Goal: Navigation & Orientation: Find specific page/section

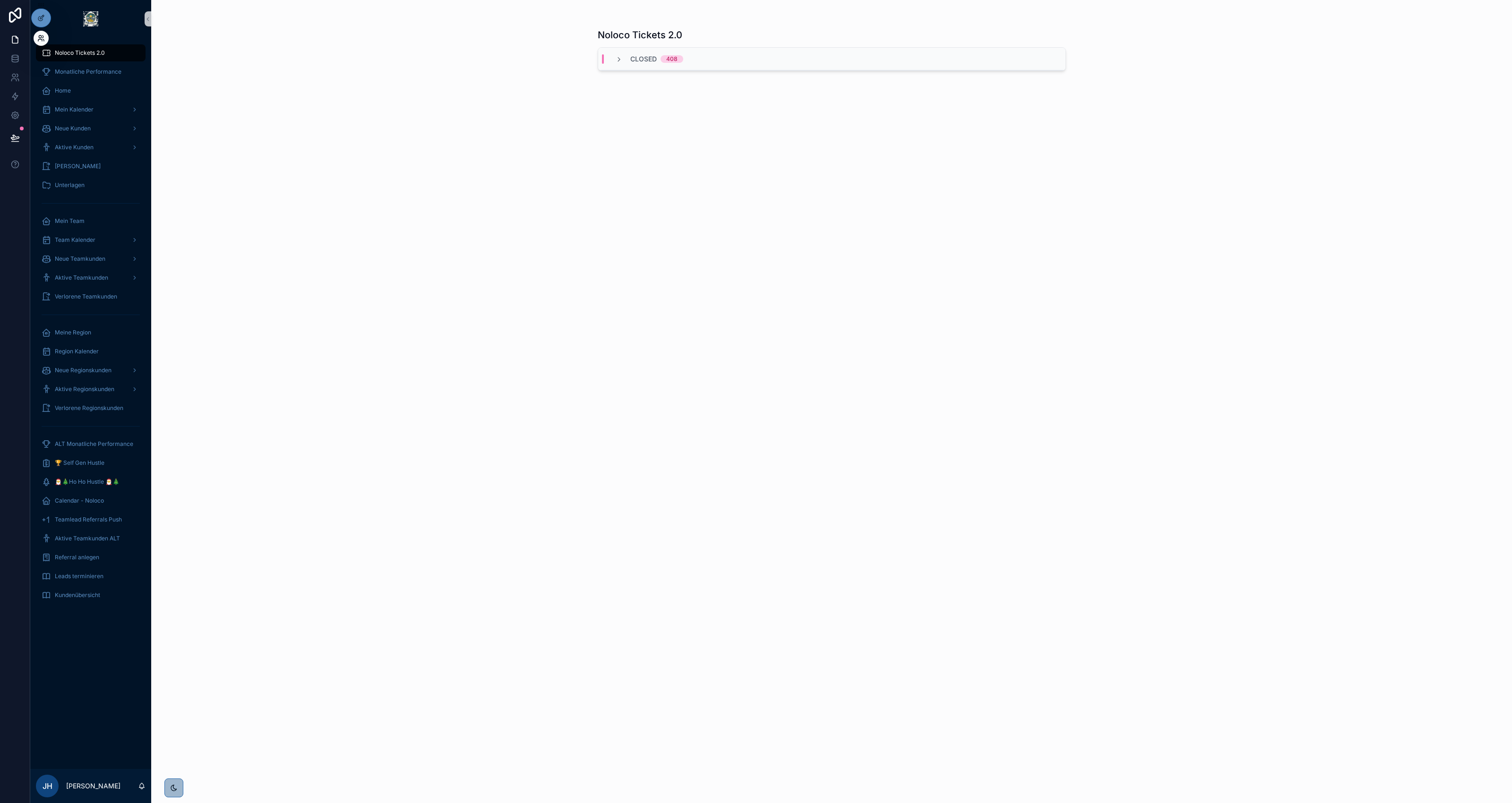
click at [41, 38] on icon at bounding box center [41, 38] width 8 height 8
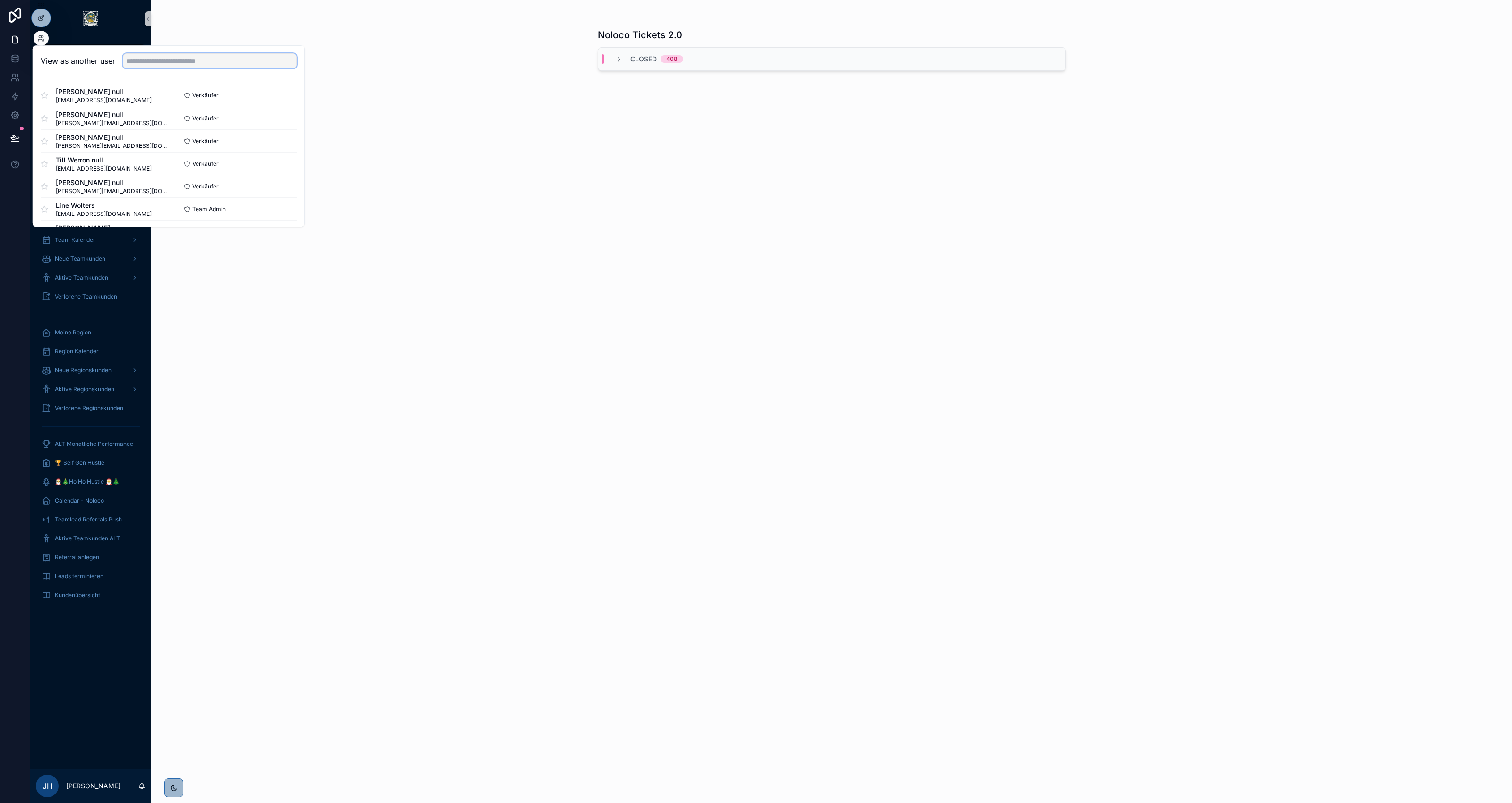
click at [232, 64] on input "text" at bounding box center [210, 61] width 174 height 15
type input "*****"
click at [286, 97] on button "Select" at bounding box center [285, 95] width 25 height 14
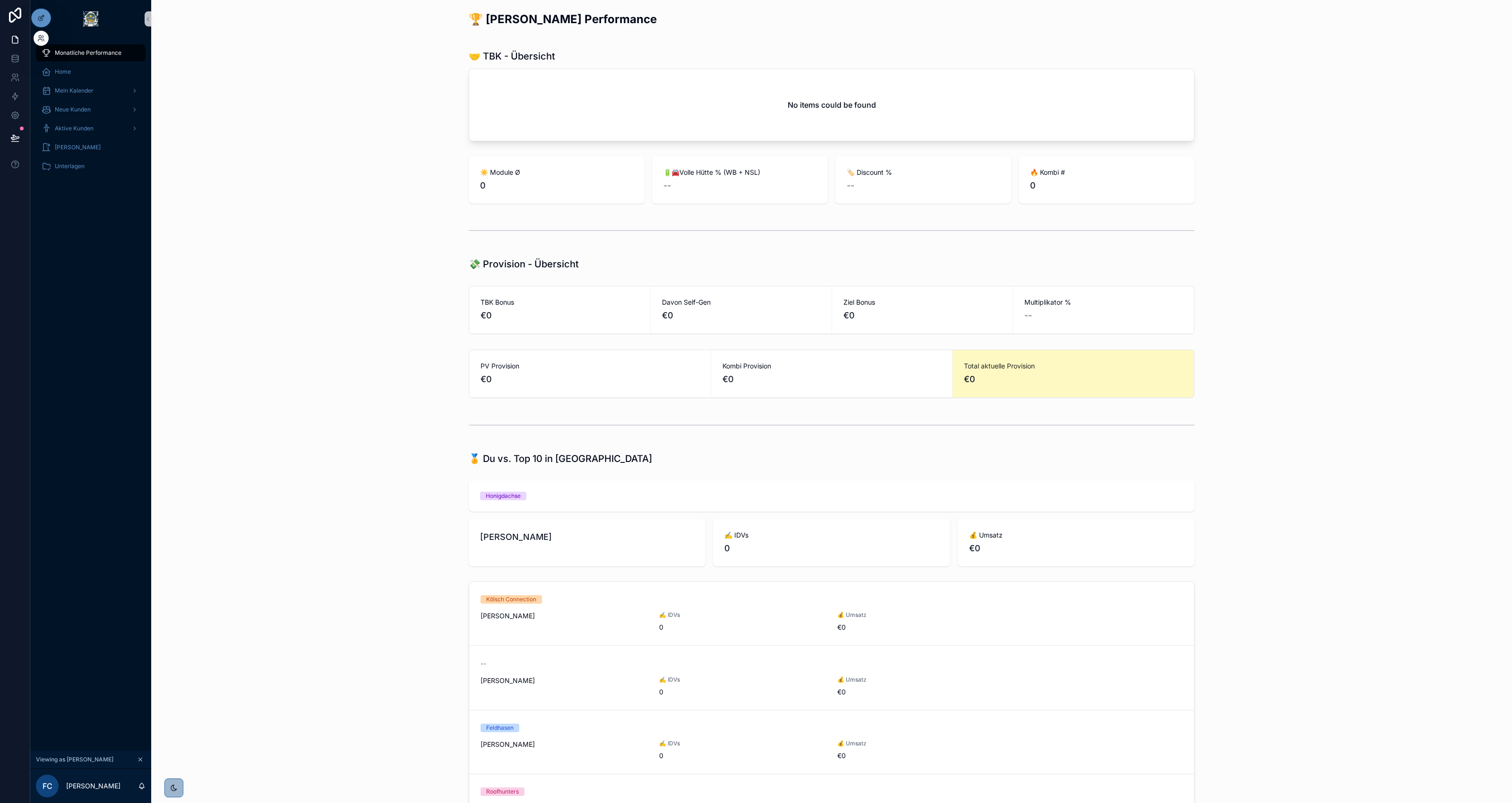
click at [43, 42] on div at bounding box center [41, 38] width 15 height 15
click at [42, 41] on icon at bounding box center [41, 38] width 8 height 8
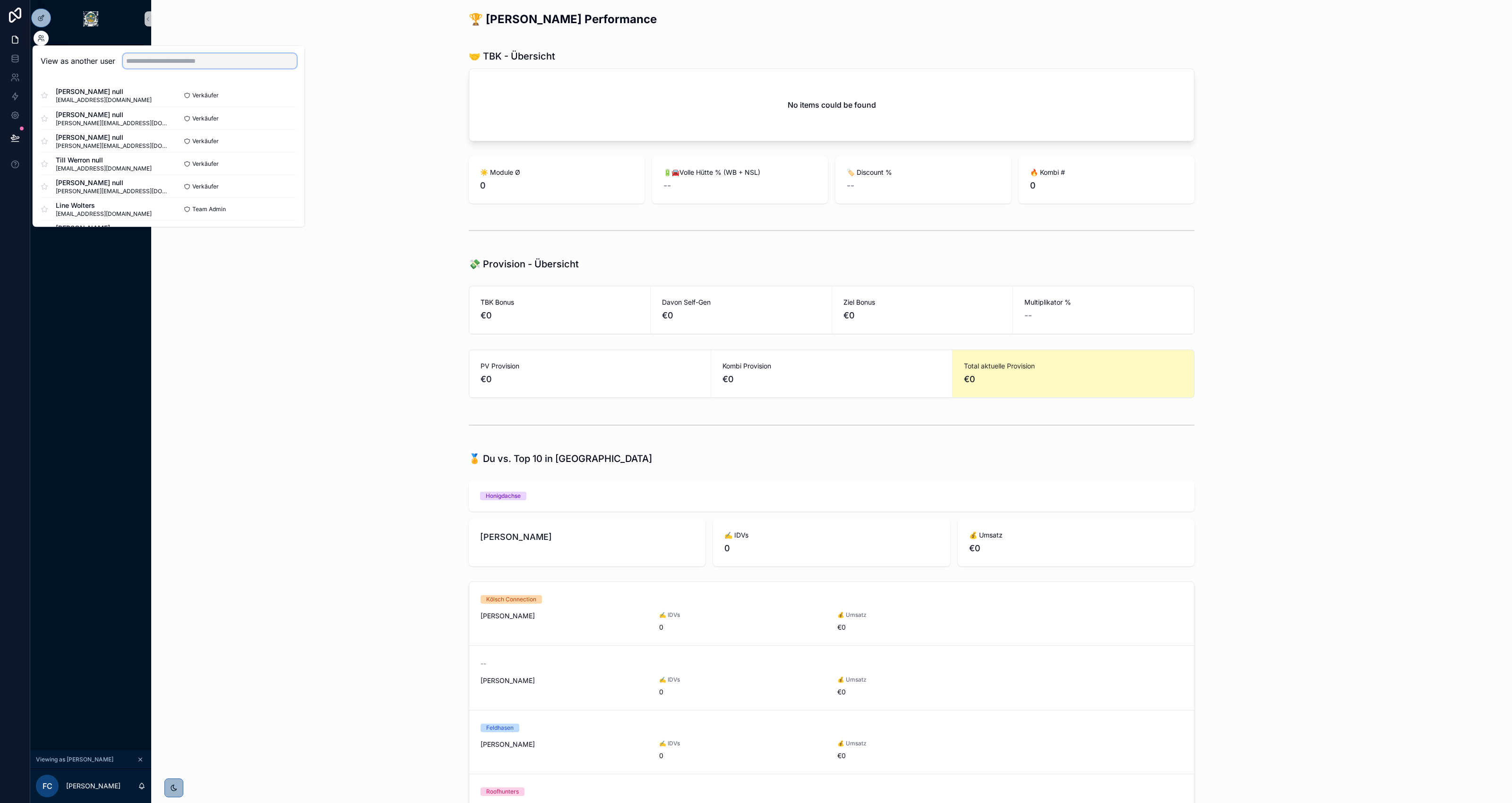
click at [168, 59] on input "text" at bounding box center [210, 61] width 174 height 15
type input "*****"
click at [281, 97] on button "Select" at bounding box center [285, 95] width 25 height 14
click at [287, 2] on div "🏆 Felix Cramer's Performance 🤝 TBK - Übersicht No items could be found ☀️ Modul…" at bounding box center [832, 633] width 1361 height 1267
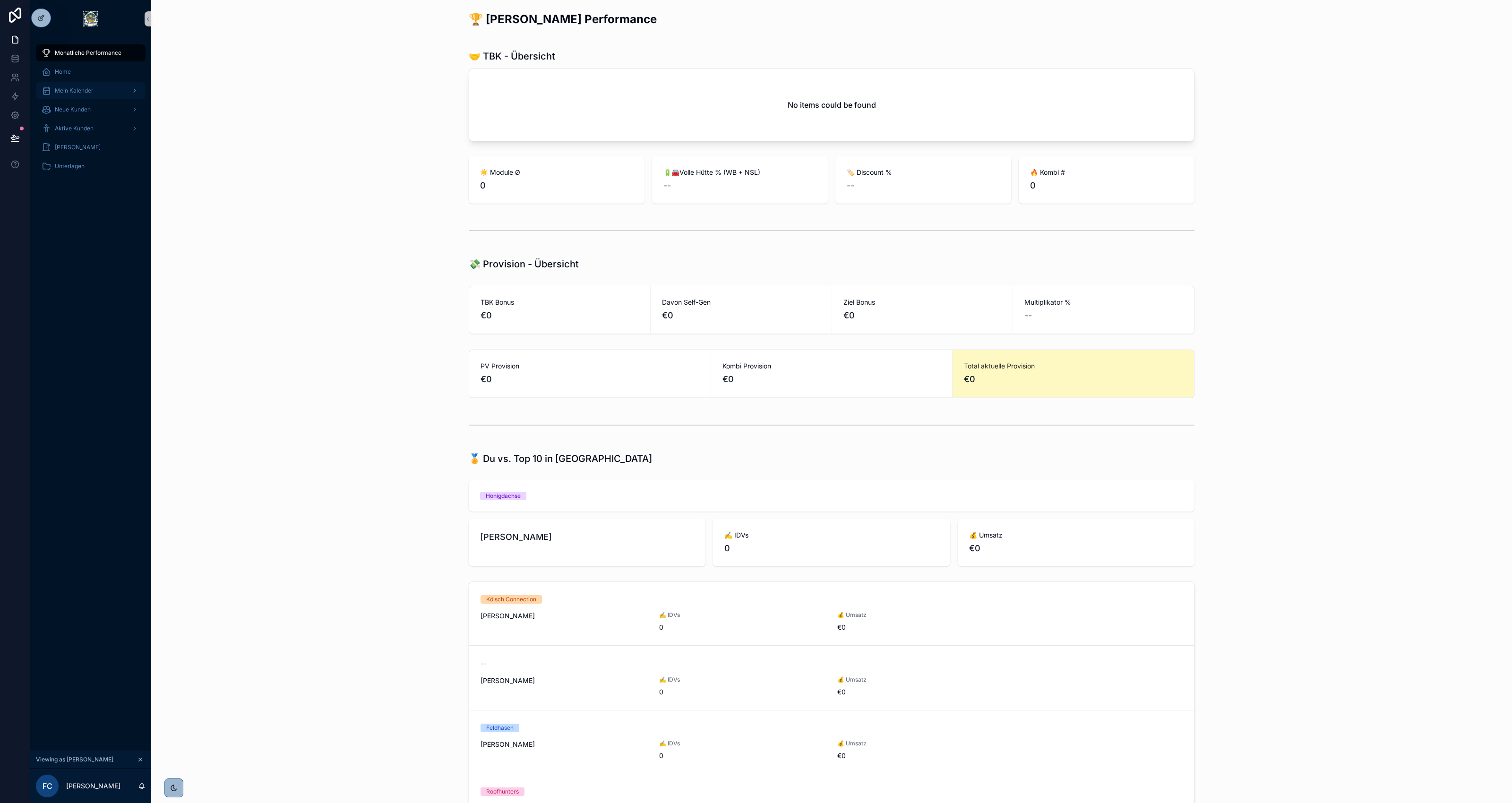
click at [60, 93] on span "Mein Kalender" at bounding box center [74, 90] width 39 height 8
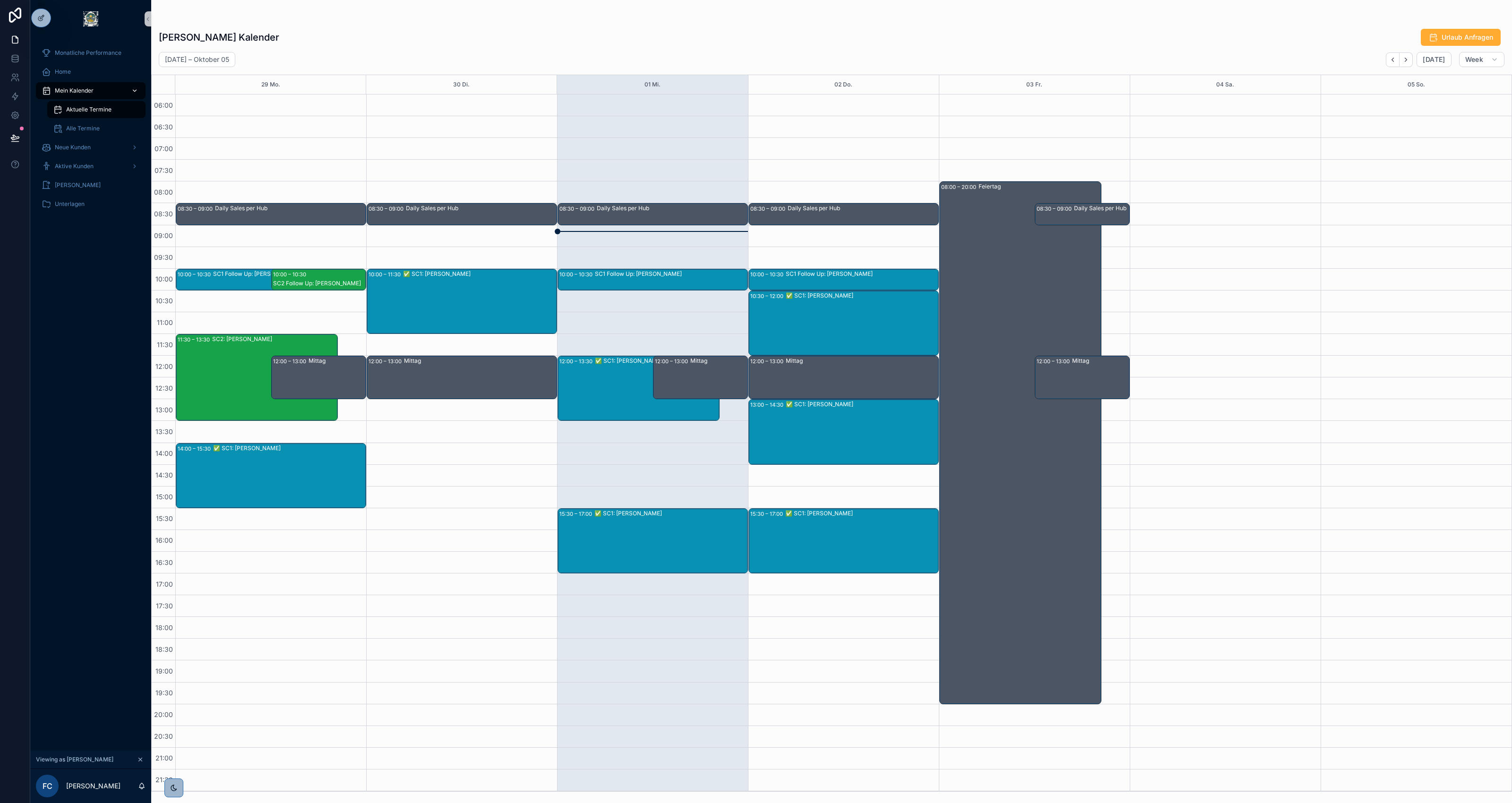
scroll to position [1, 0]
click at [1408, 58] on icon "Next" at bounding box center [1406, 60] width 7 height 7
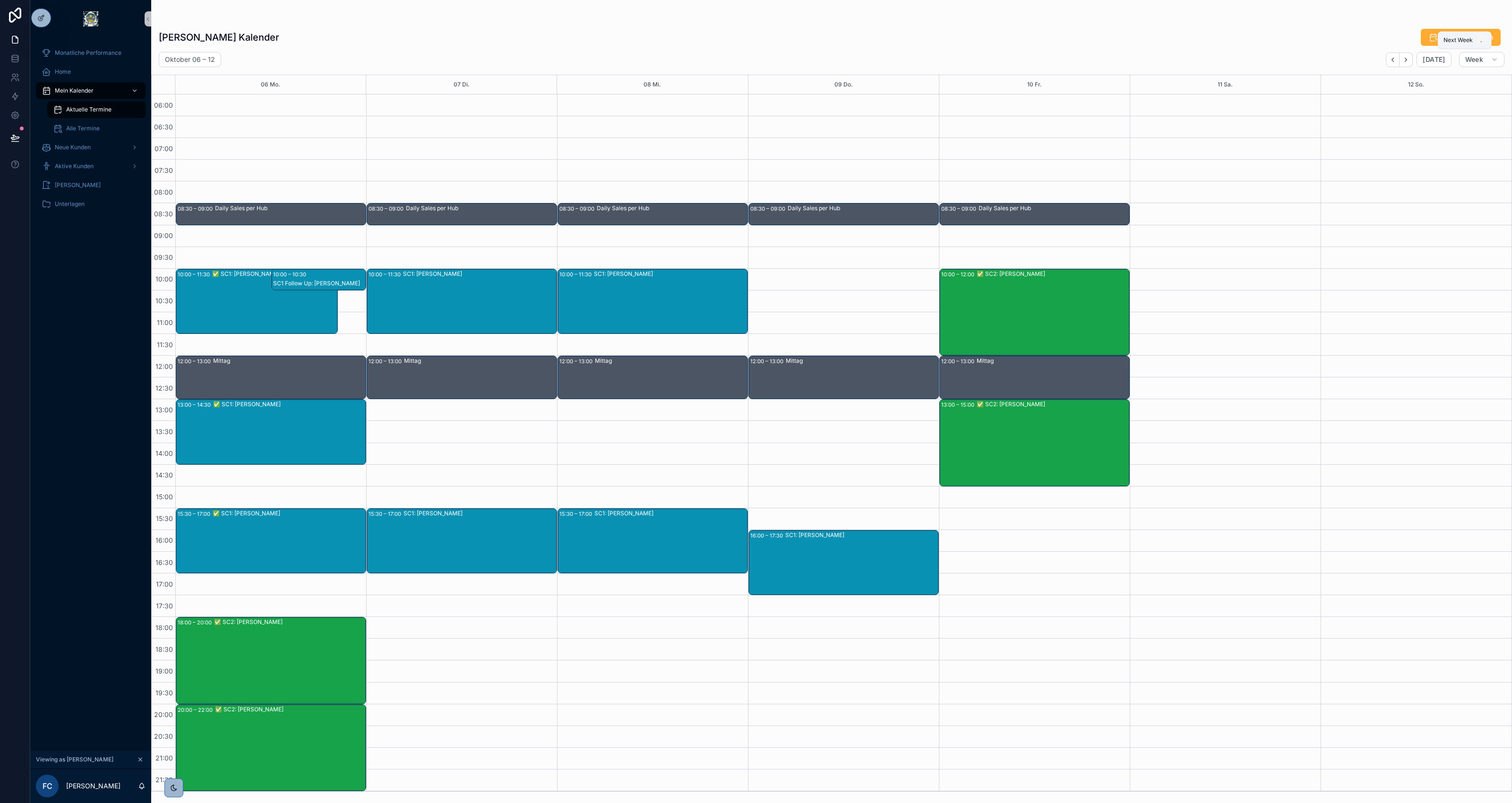
click at [1408, 58] on icon "Next" at bounding box center [1406, 60] width 7 height 7
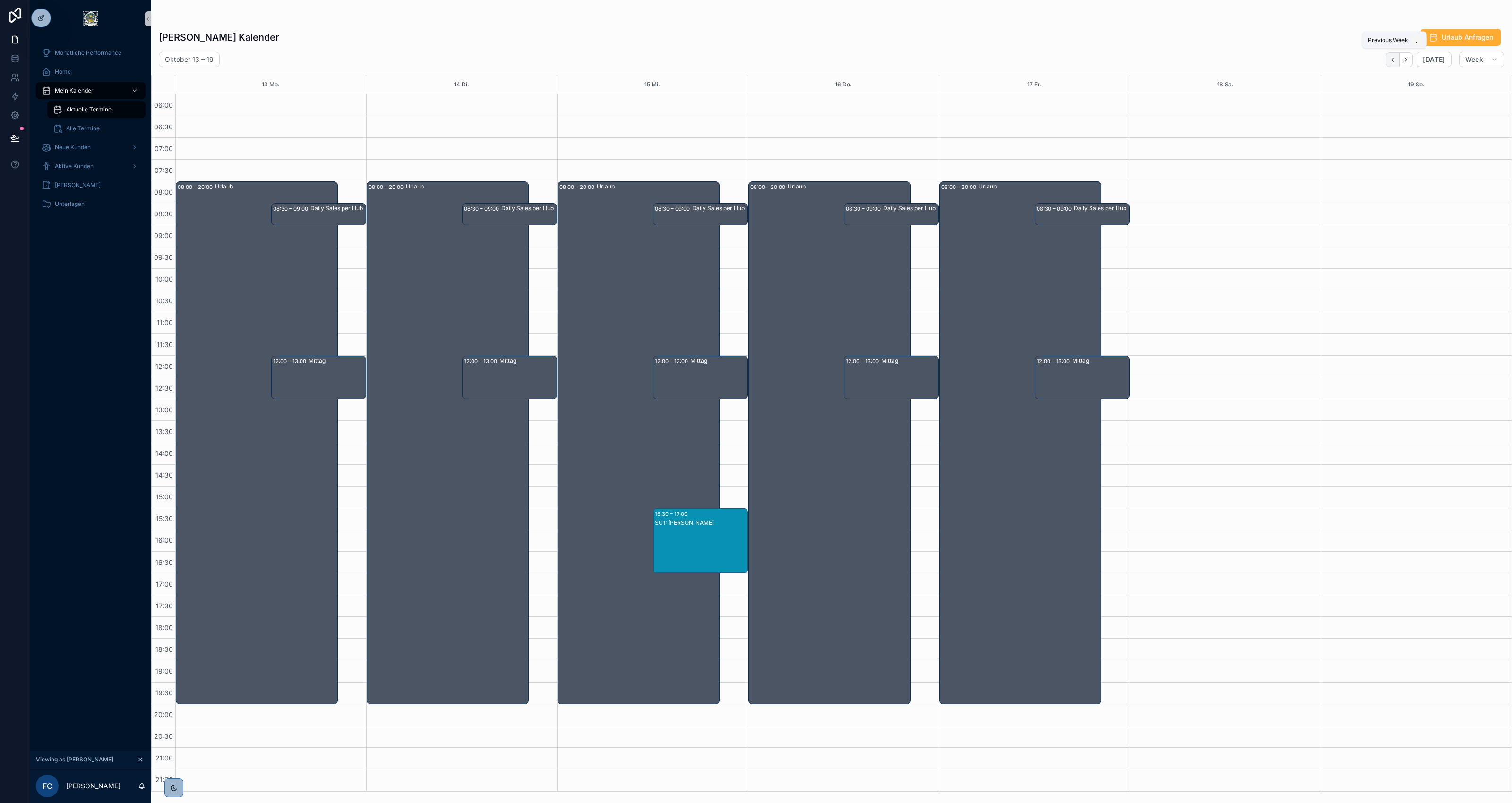
click at [1396, 58] on icon "Back" at bounding box center [1393, 60] width 7 height 7
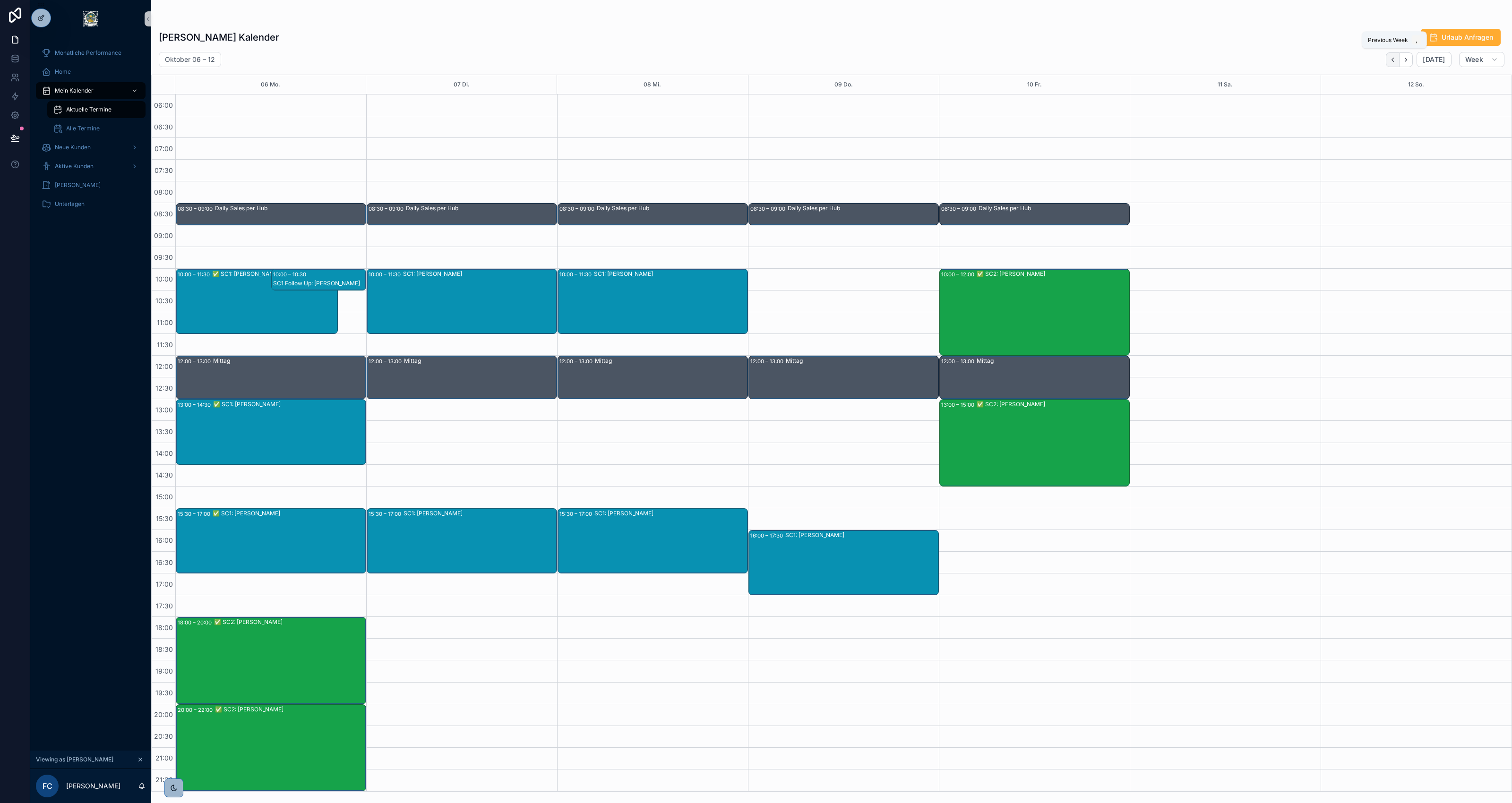
click at [1393, 62] on icon "Back" at bounding box center [1393, 60] width 7 height 7
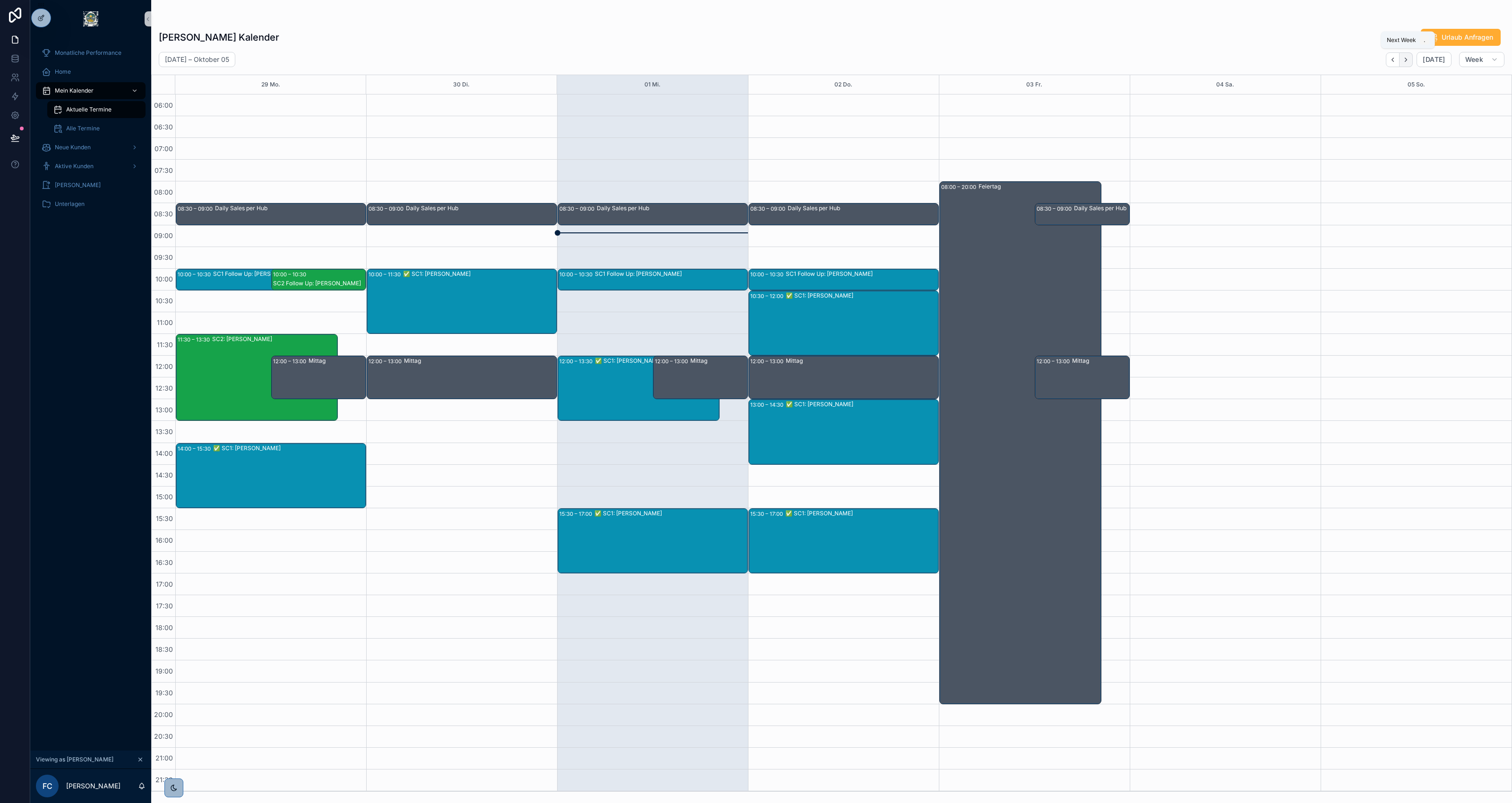
click at [1406, 63] on button "Next" at bounding box center [1406, 59] width 14 height 15
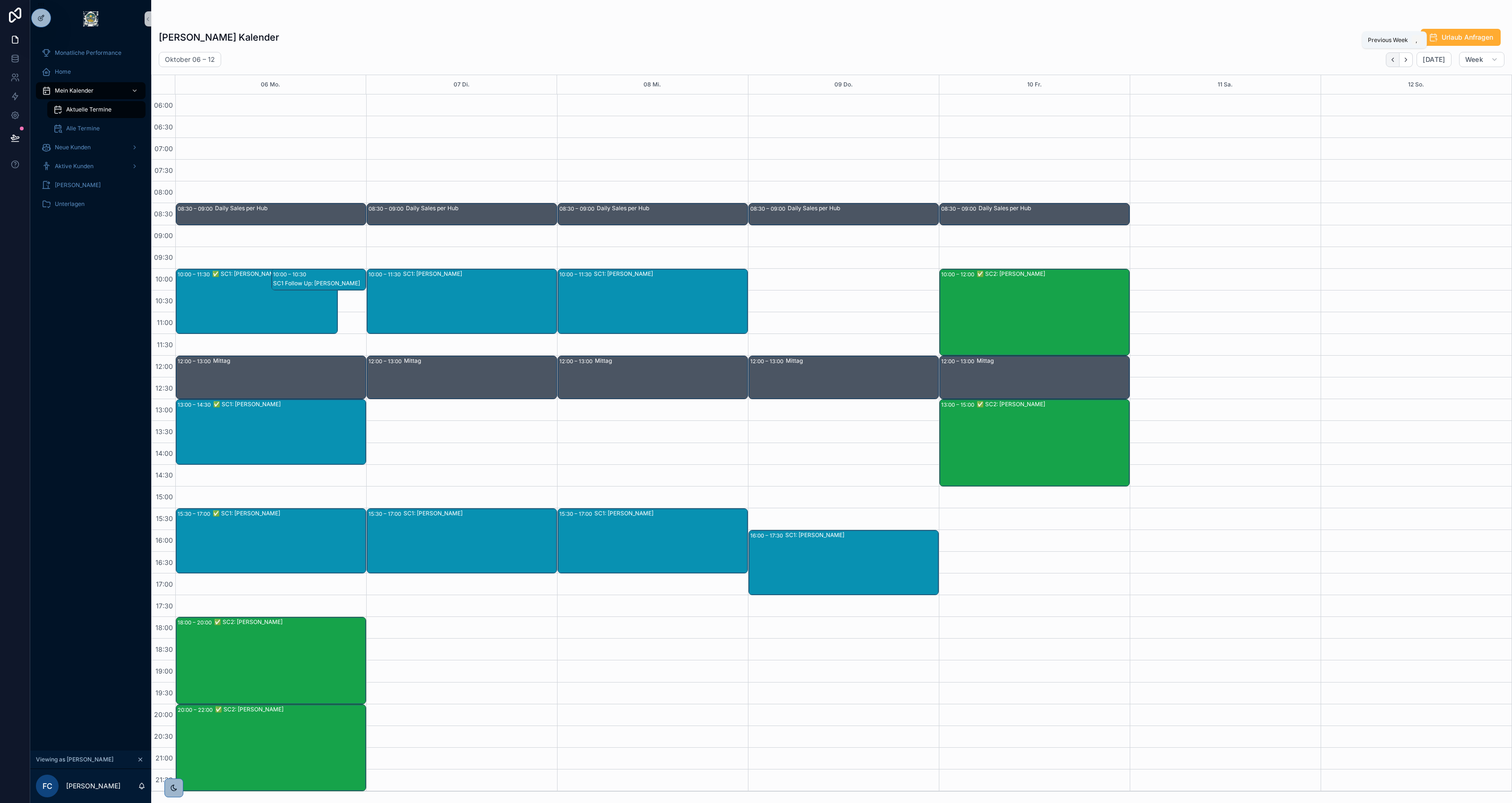
click at [1395, 62] on icon "Back" at bounding box center [1393, 60] width 7 height 7
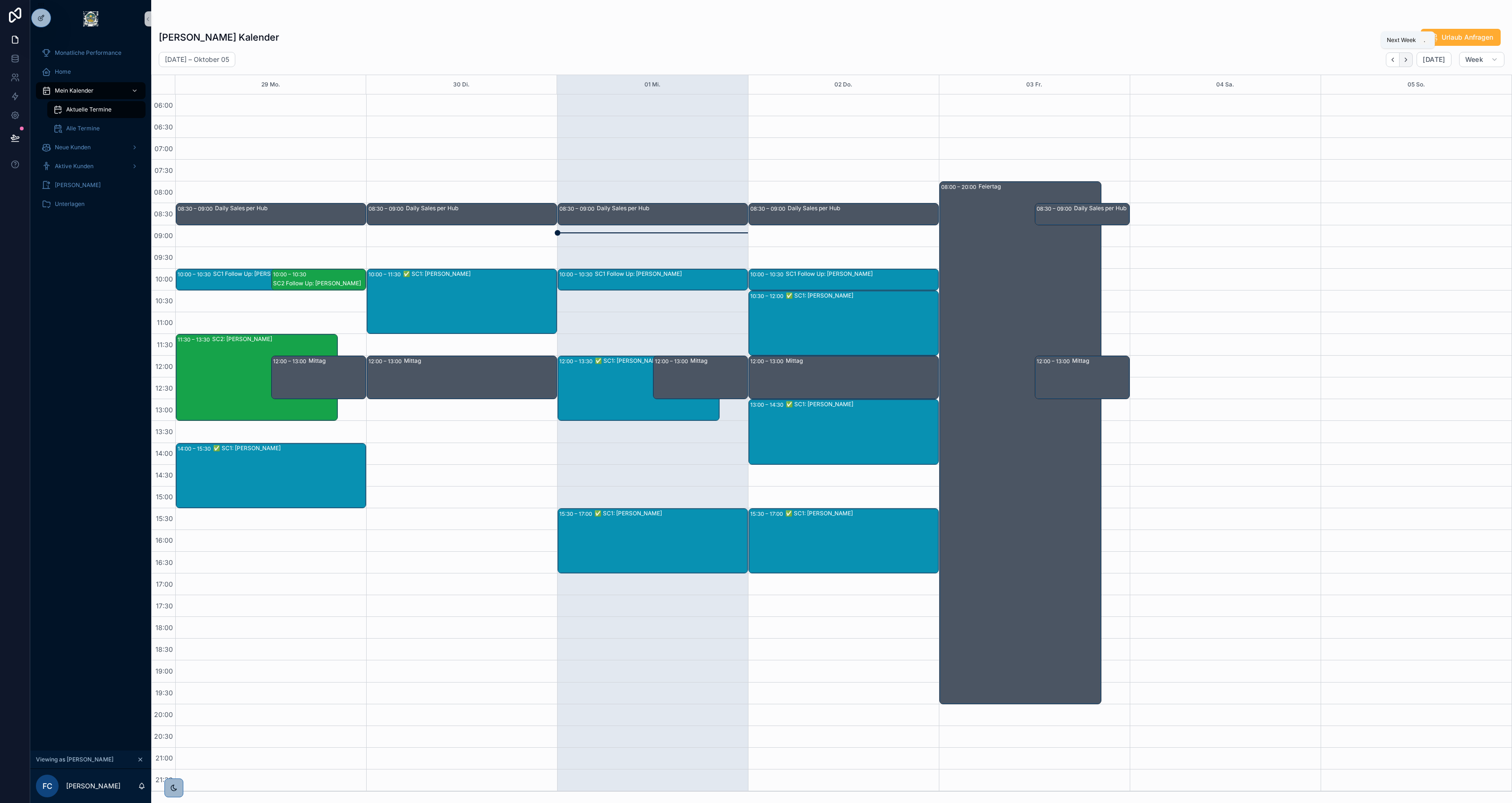
click at [1407, 57] on icon "Next" at bounding box center [1406, 60] width 7 height 7
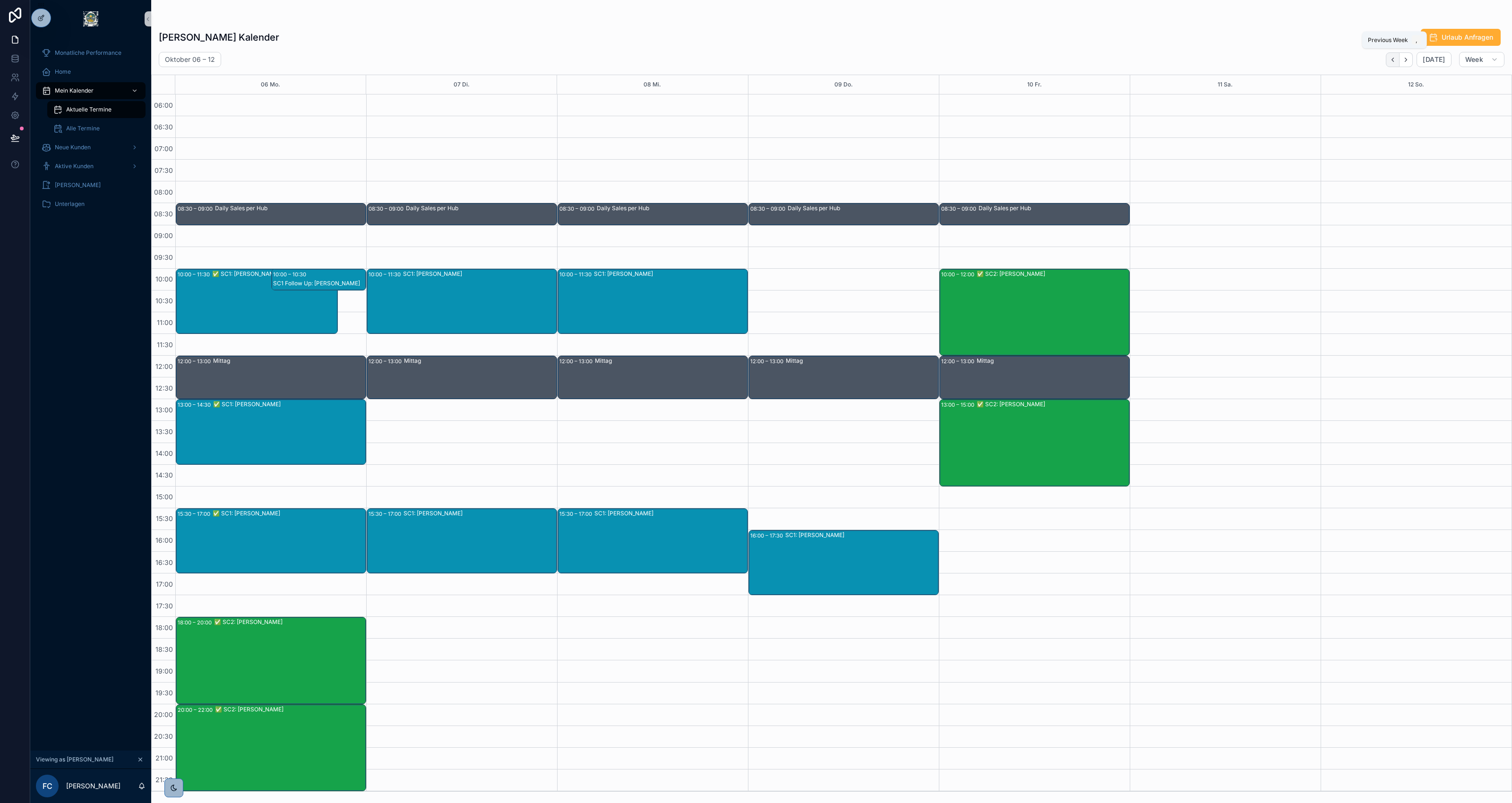
click at [1389, 65] on button "Back" at bounding box center [1392, 59] width 14 height 15
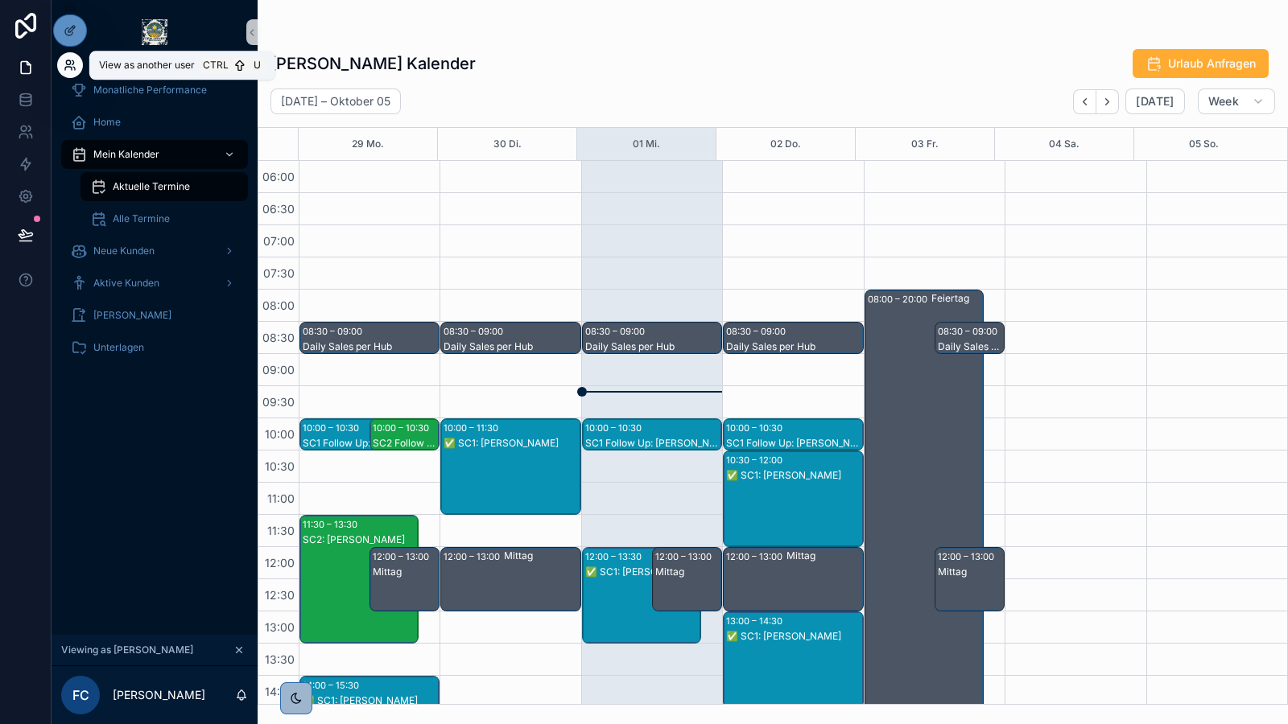
click at [70, 64] on icon at bounding box center [68, 62] width 4 height 4
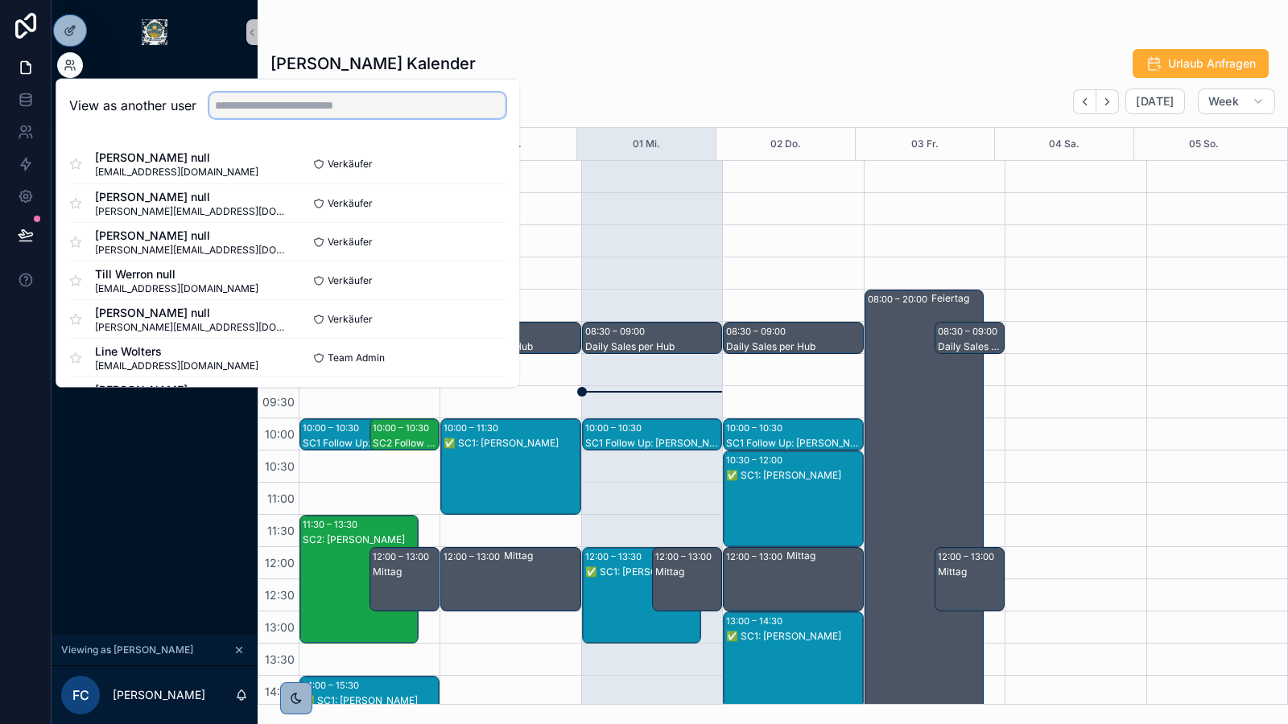
click at [298, 104] on input "text" at bounding box center [357, 106] width 296 height 26
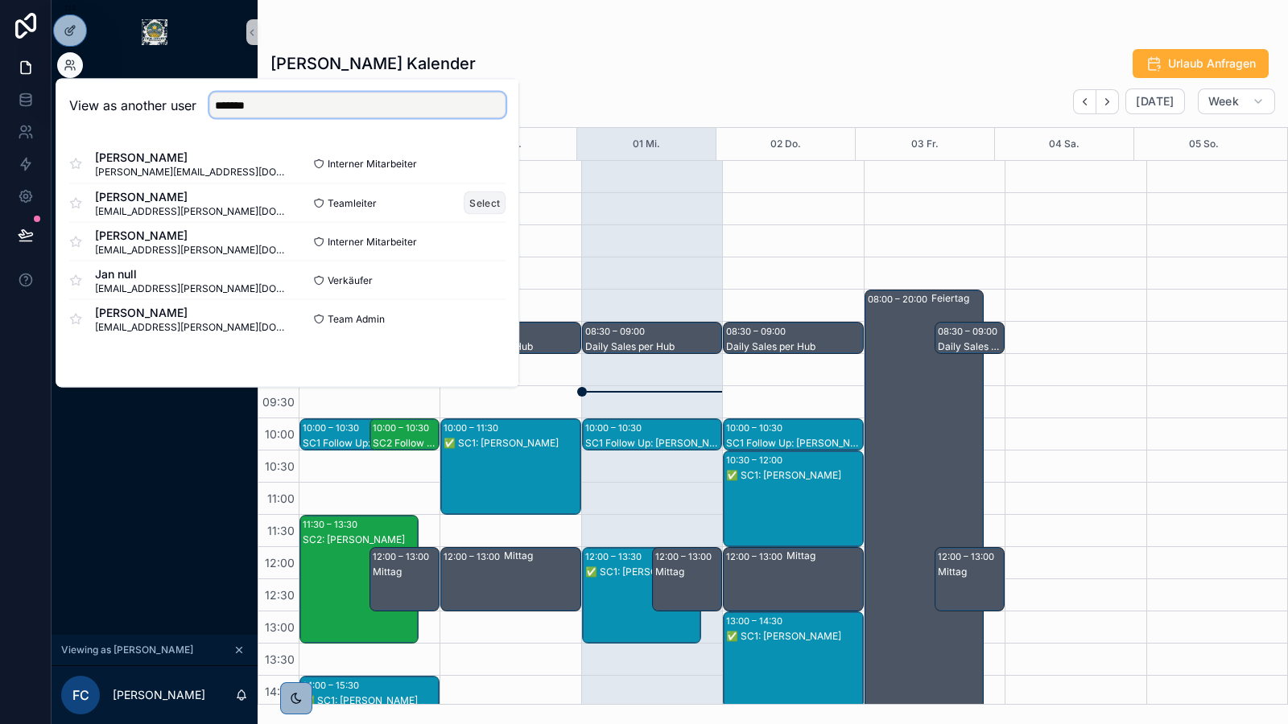
type input "*******"
click at [493, 205] on button "Select" at bounding box center [485, 203] width 42 height 23
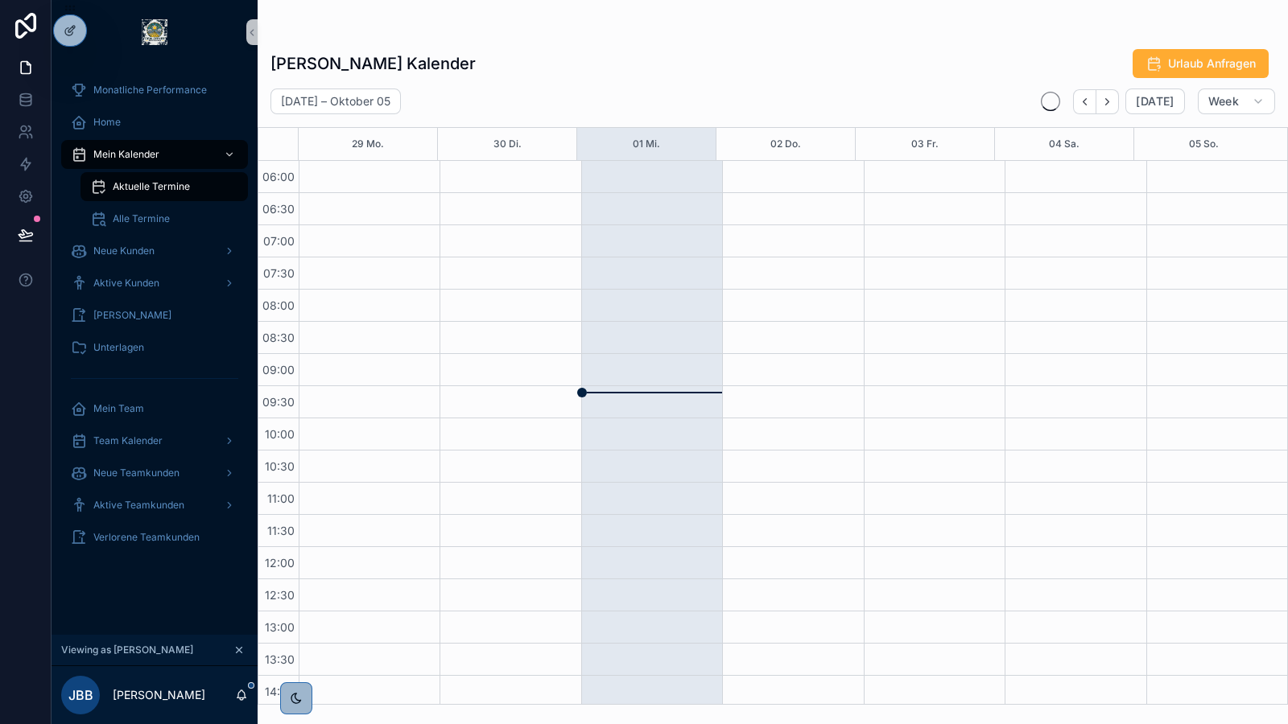
scroll to position [386, 0]
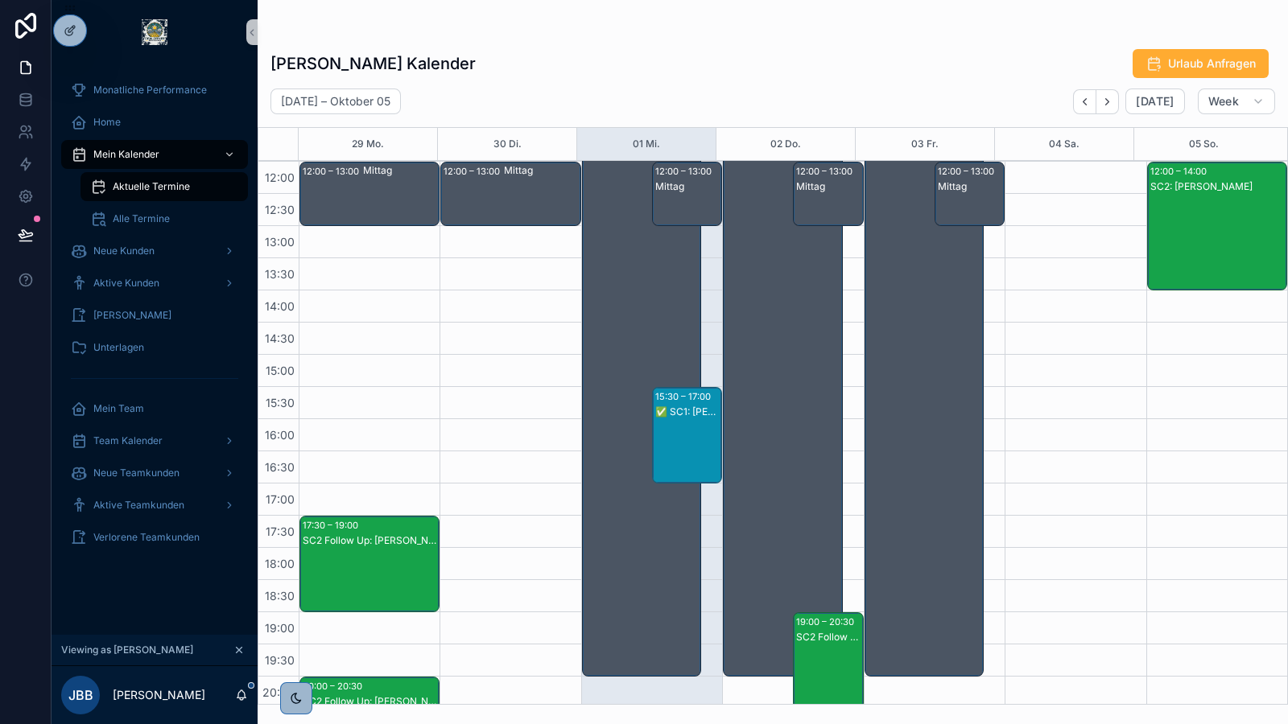
click at [681, 428] on div "✅ SC1: Daniel Steinmetz" at bounding box center [687, 451] width 65 height 93
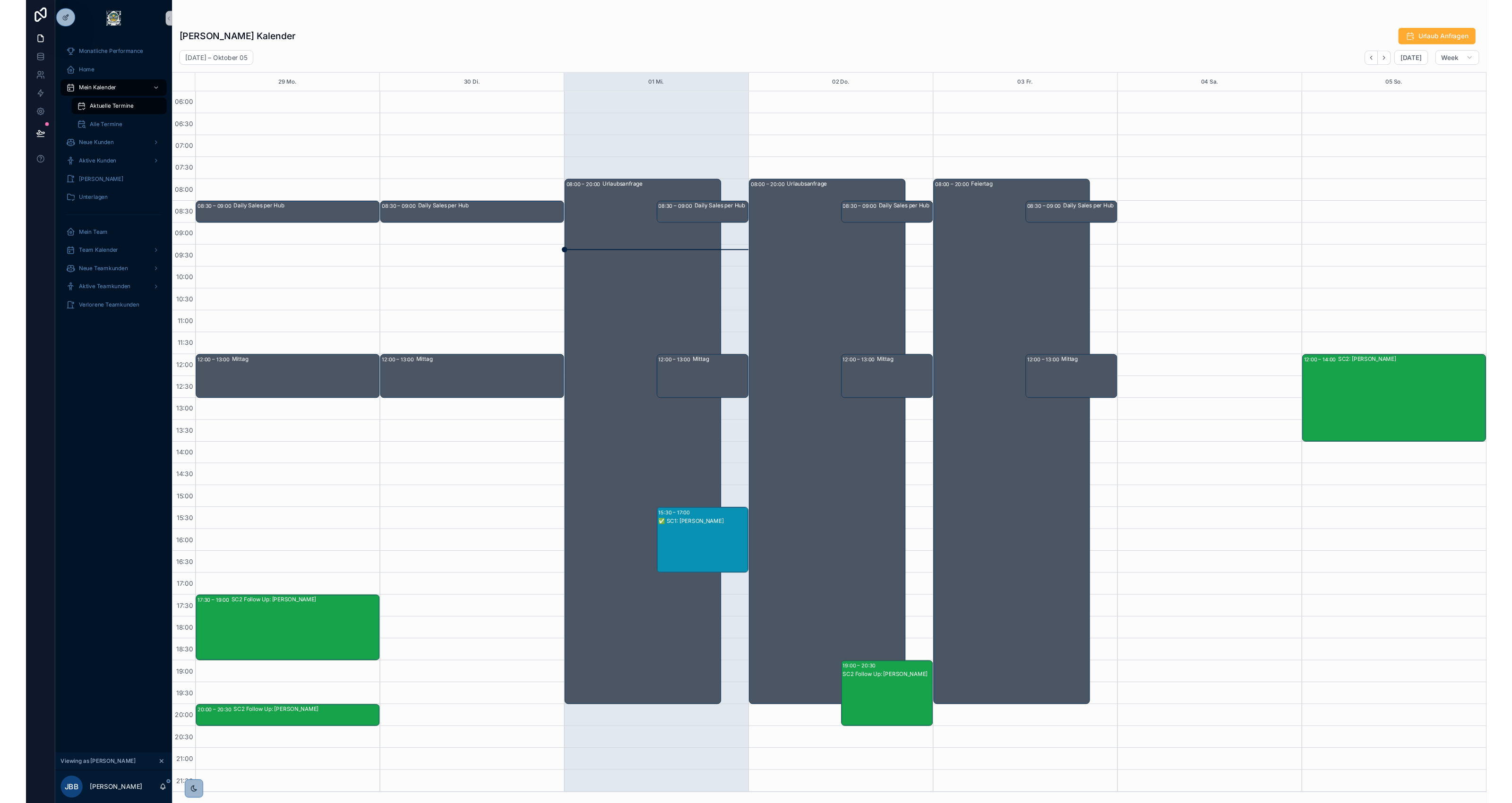
scroll to position [1, 0]
